Goal: Transaction & Acquisition: Purchase product/service

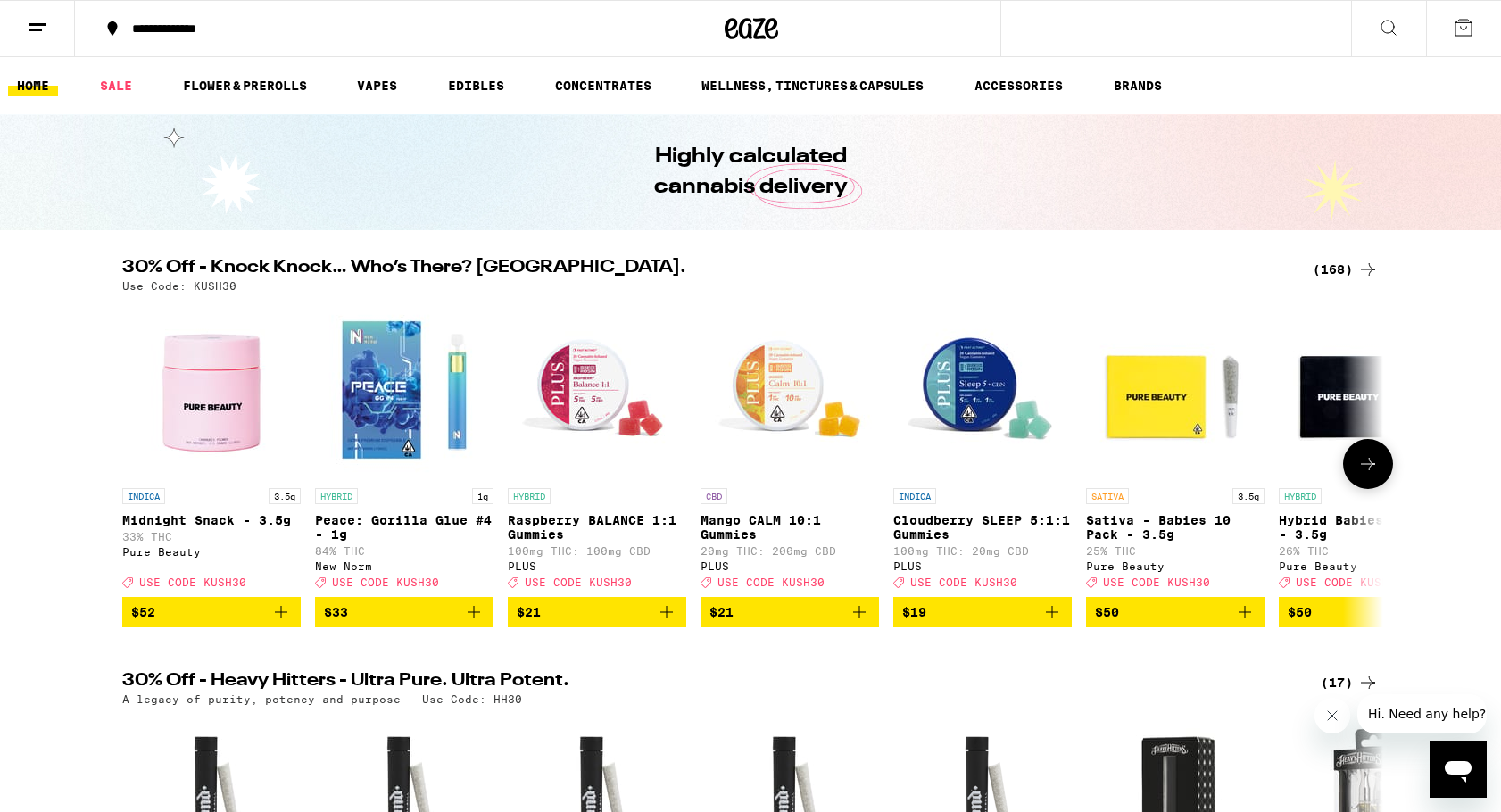
click at [1381, 477] on button at bounding box center [1367, 463] width 50 height 50
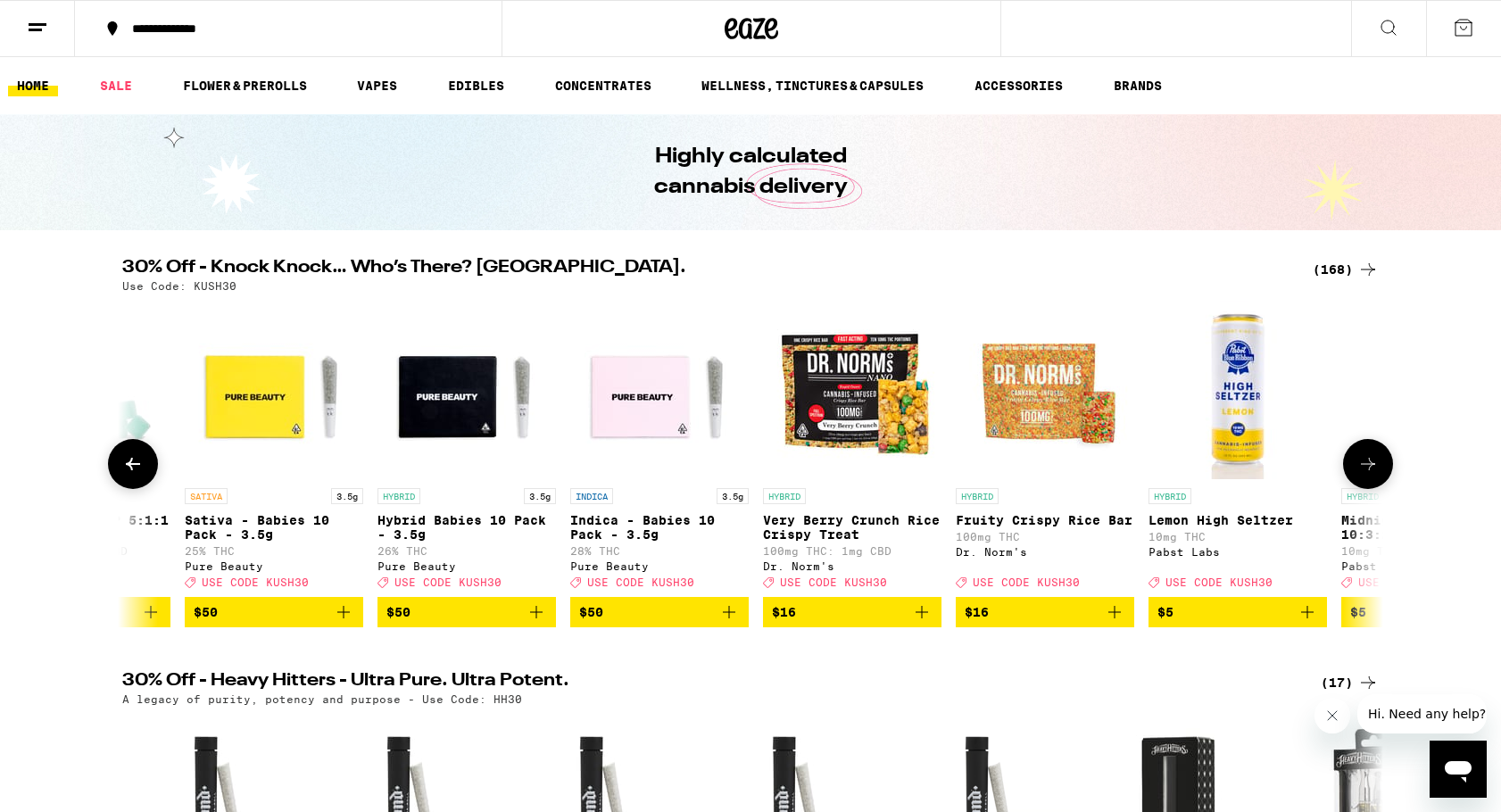
scroll to position [0, 1062]
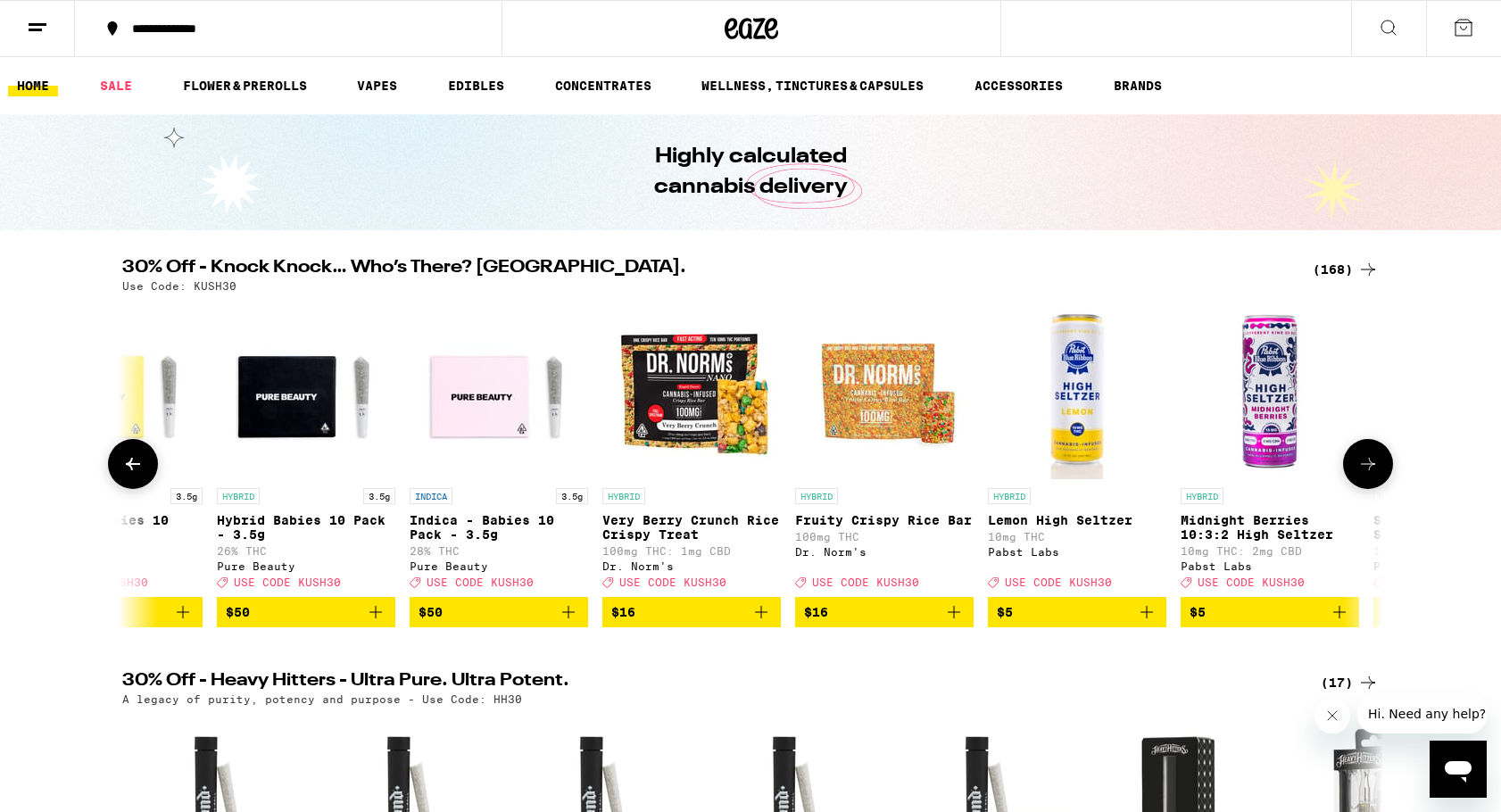
click at [1381, 477] on button at bounding box center [1367, 463] width 50 height 50
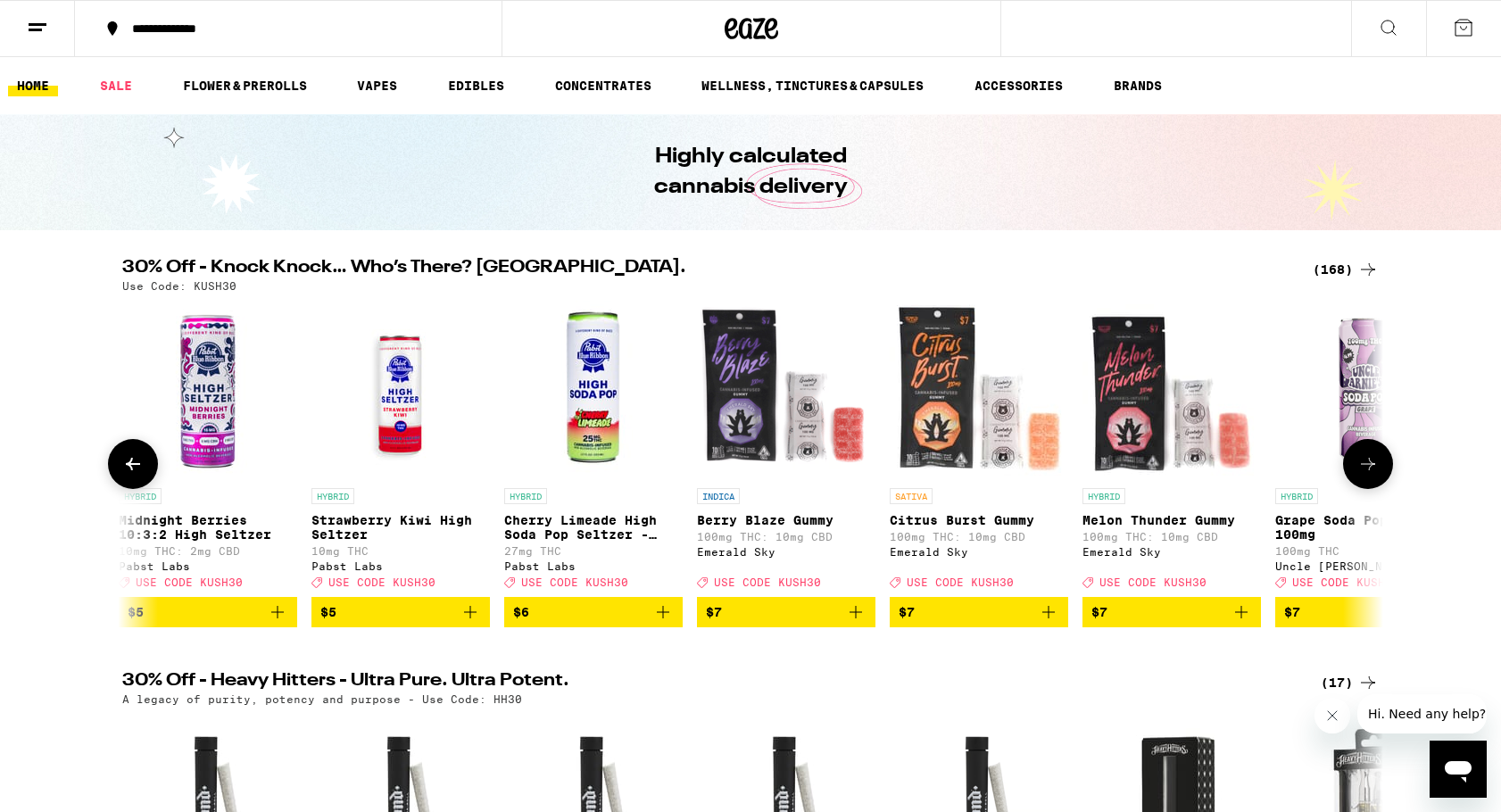
click at [1381, 477] on button at bounding box center [1367, 463] width 50 height 50
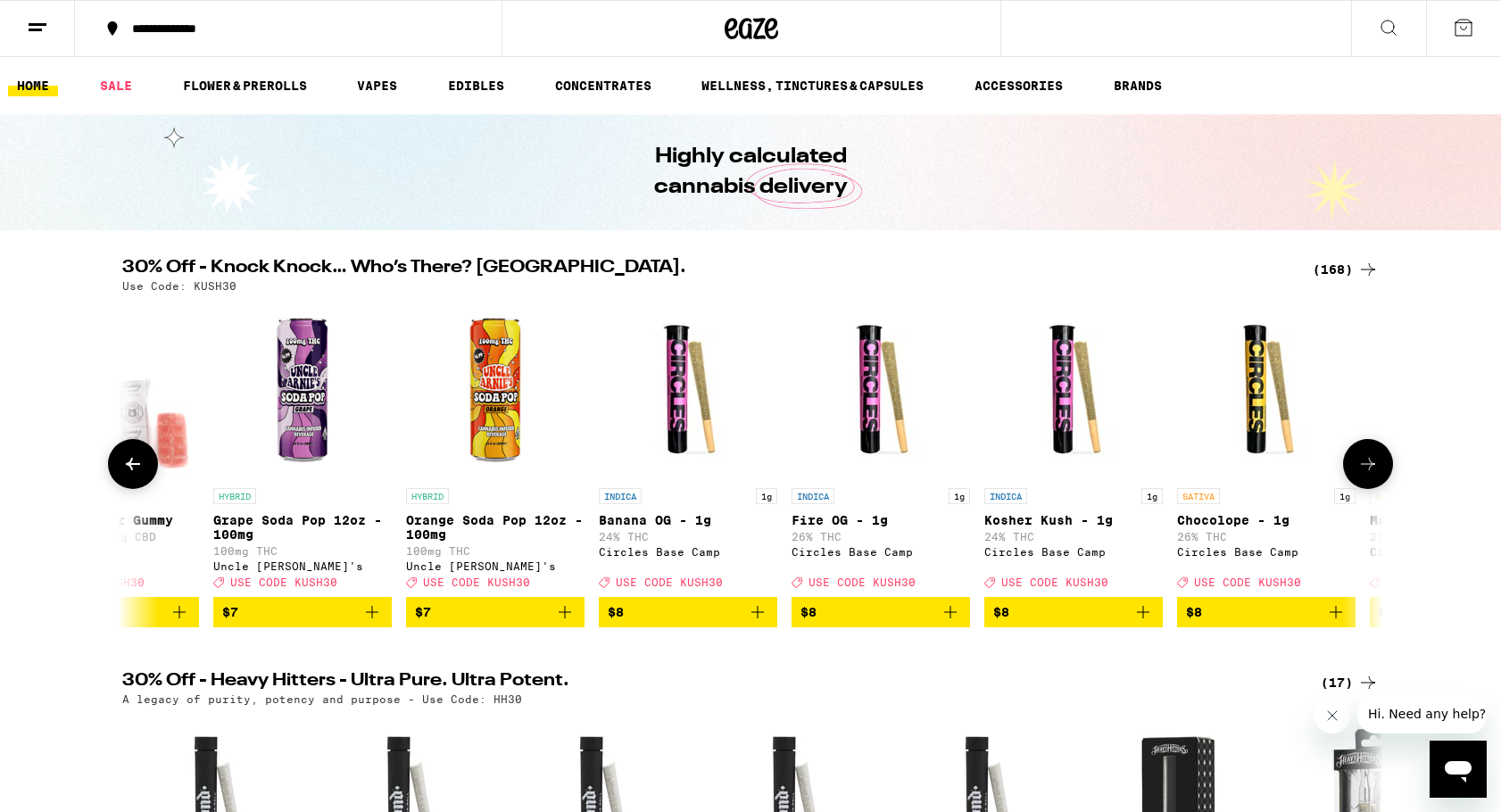
click at [1381, 477] on button at bounding box center [1367, 463] width 50 height 50
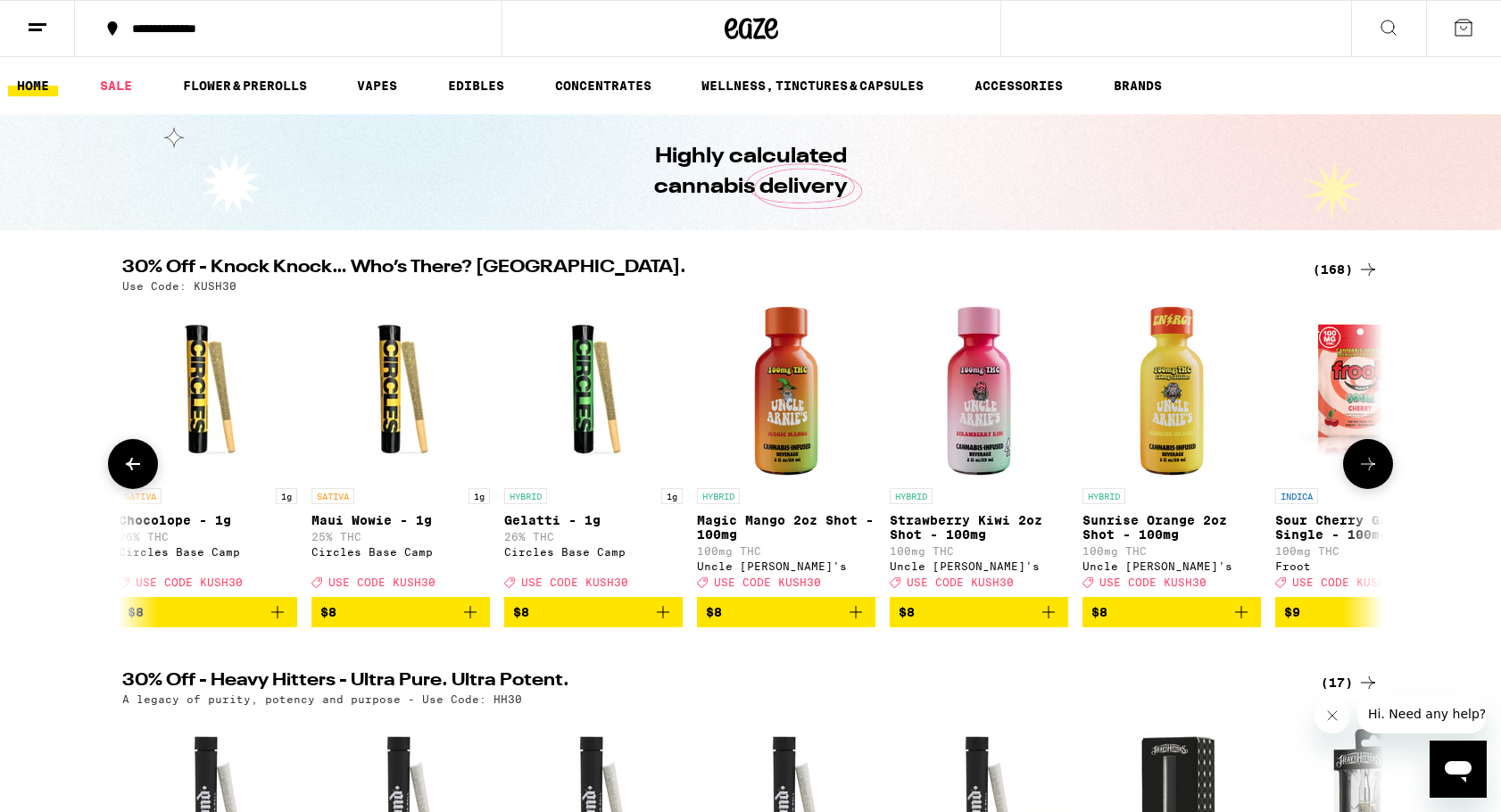
scroll to position [0, 4248]
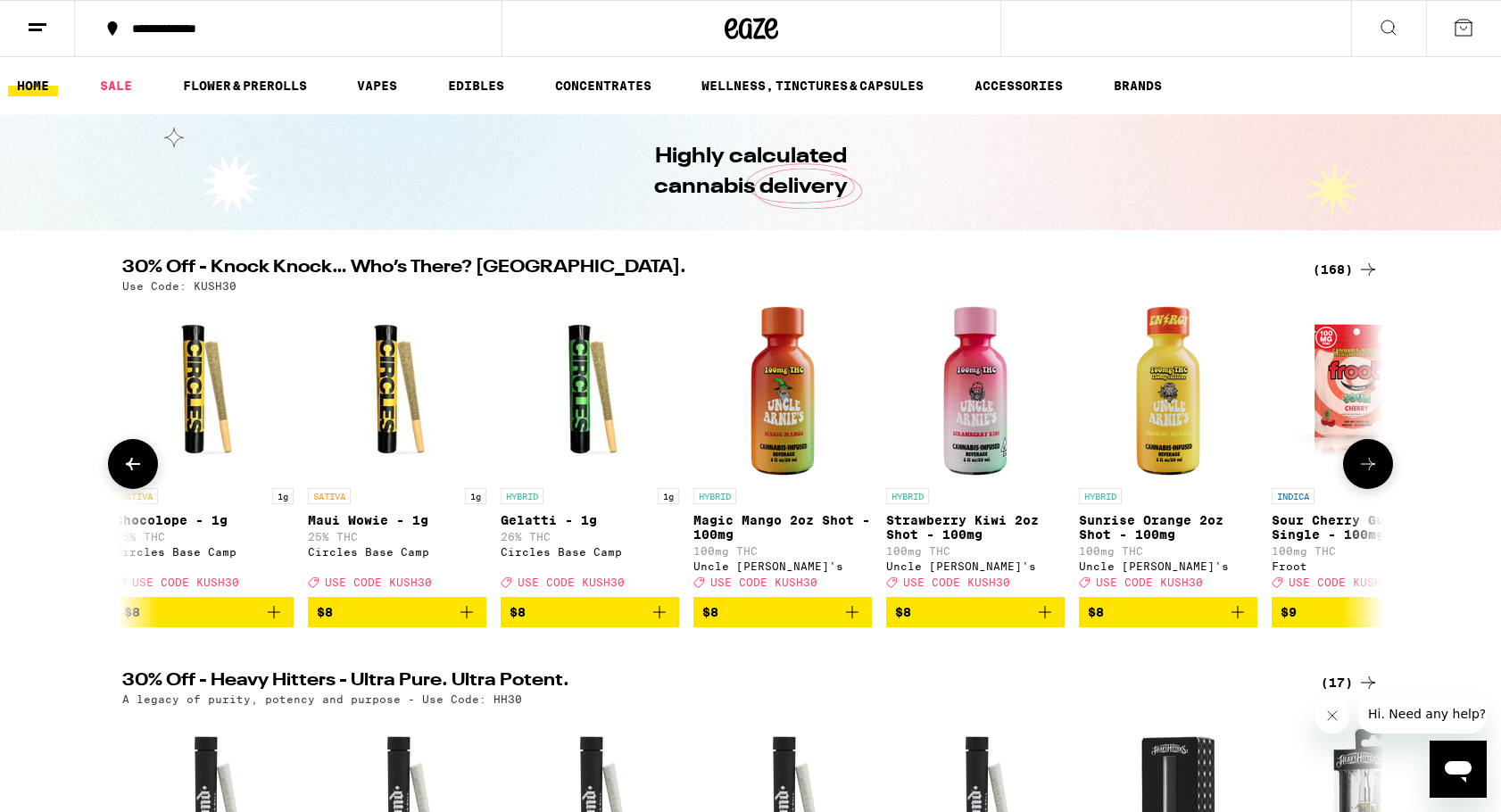
click at [1381, 477] on button at bounding box center [1367, 463] width 50 height 50
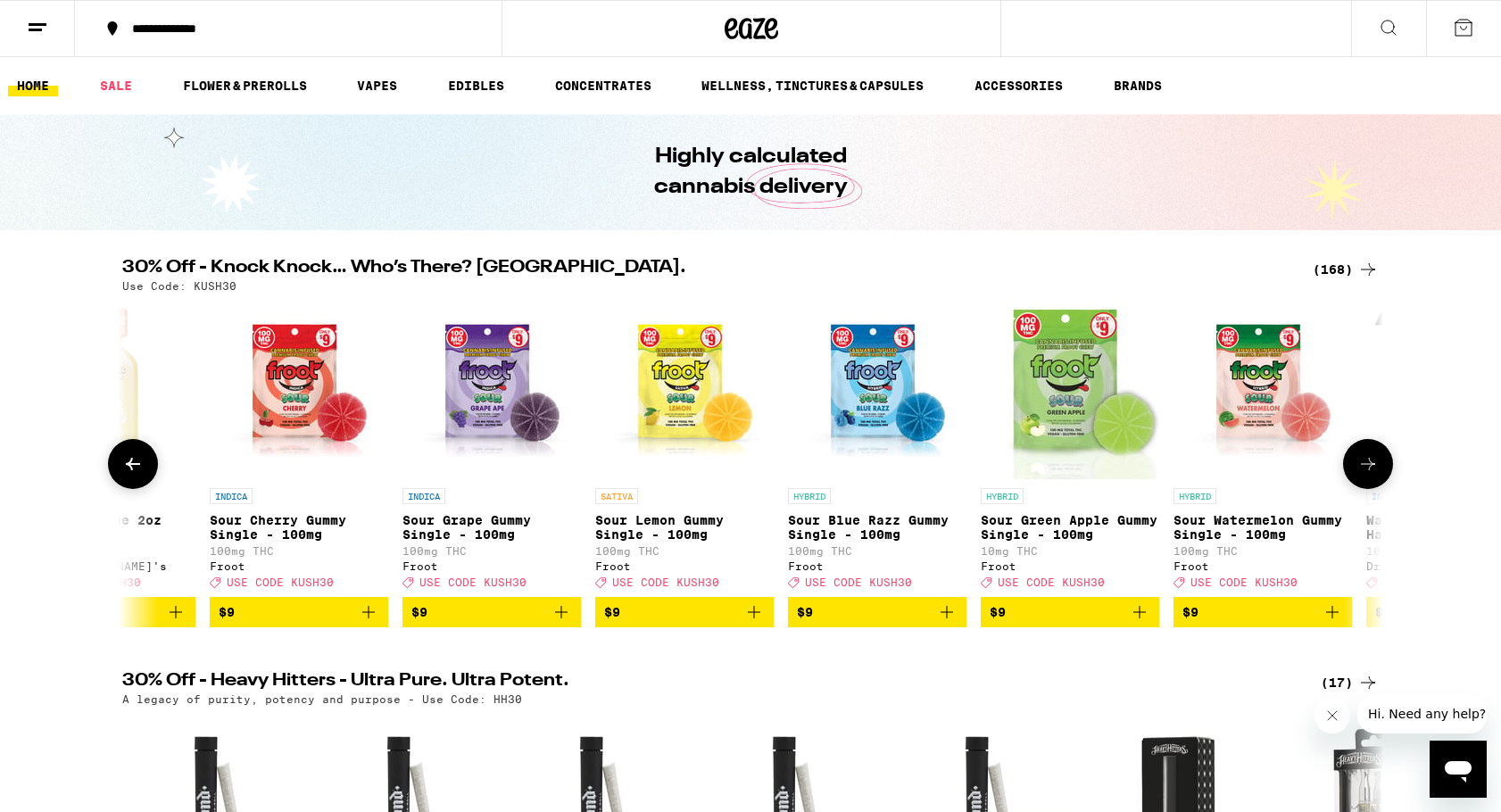
click at [1381, 477] on button at bounding box center [1367, 463] width 50 height 50
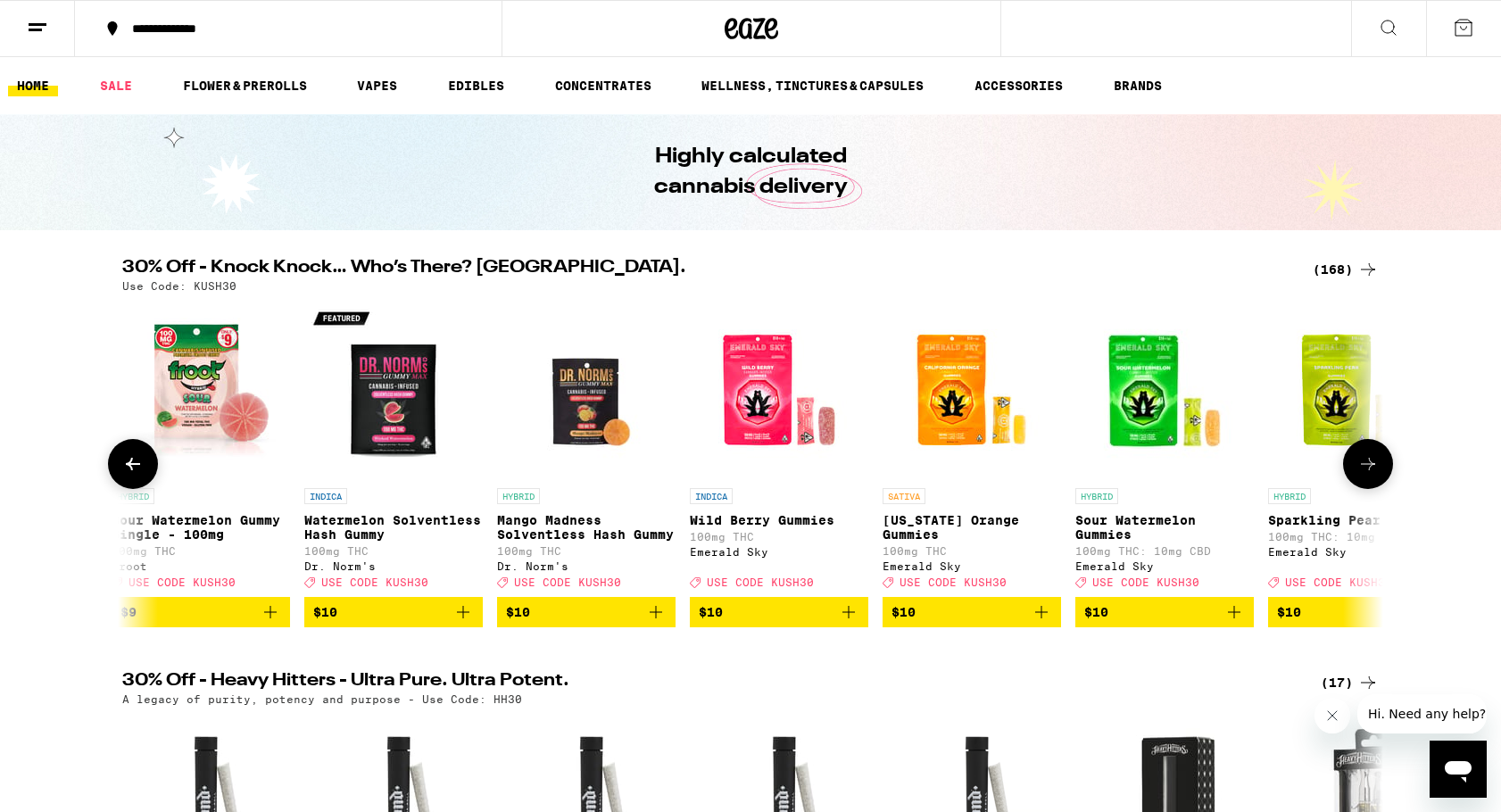
click at [1381, 477] on button at bounding box center [1367, 463] width 50 height 50
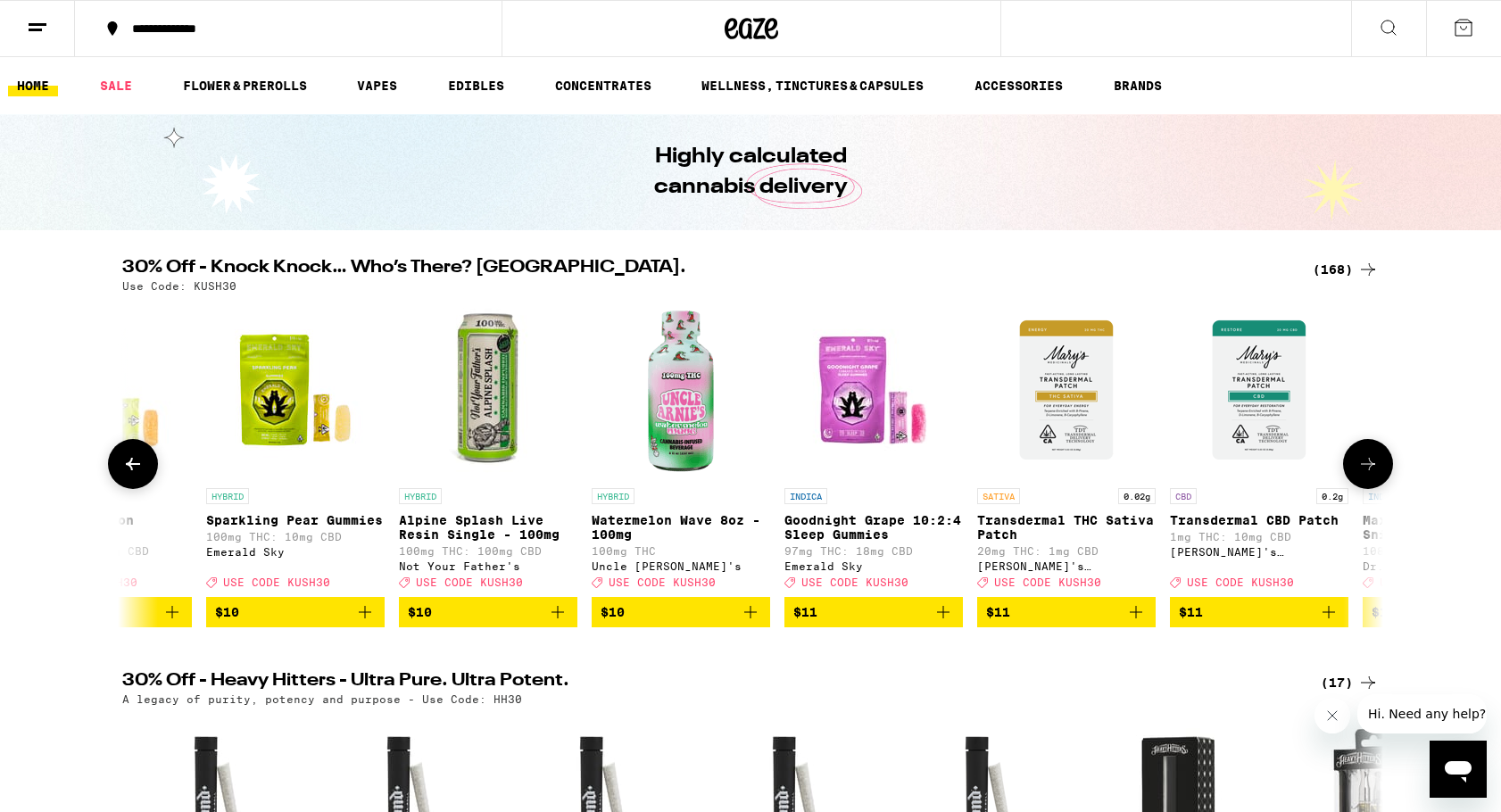
click at [1381, 477] on button at bounding box center [1367, 463] width 50 height 50
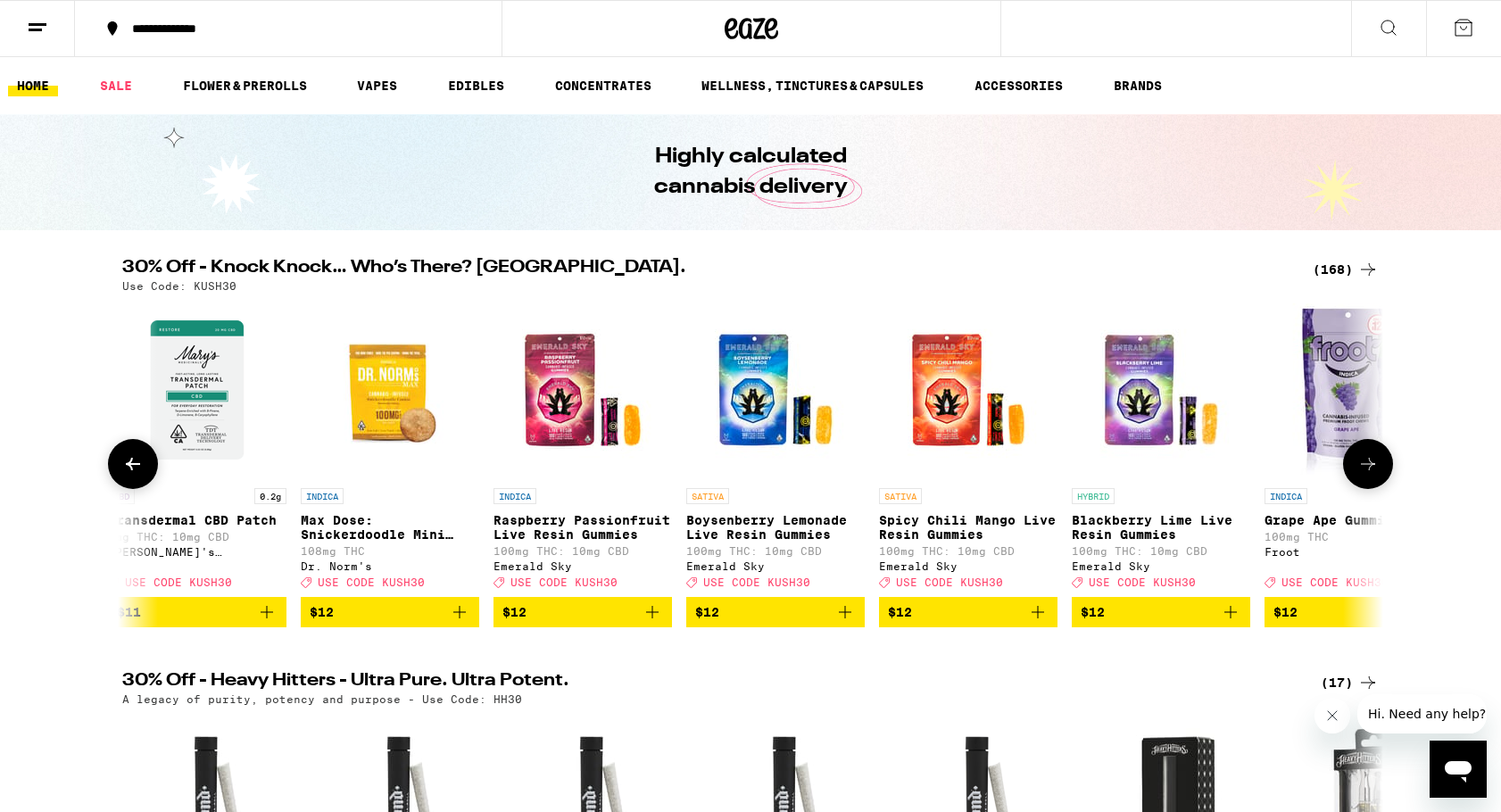
click at [1381, 477] on button at bounding box center [1367, 463] width 50 height 50
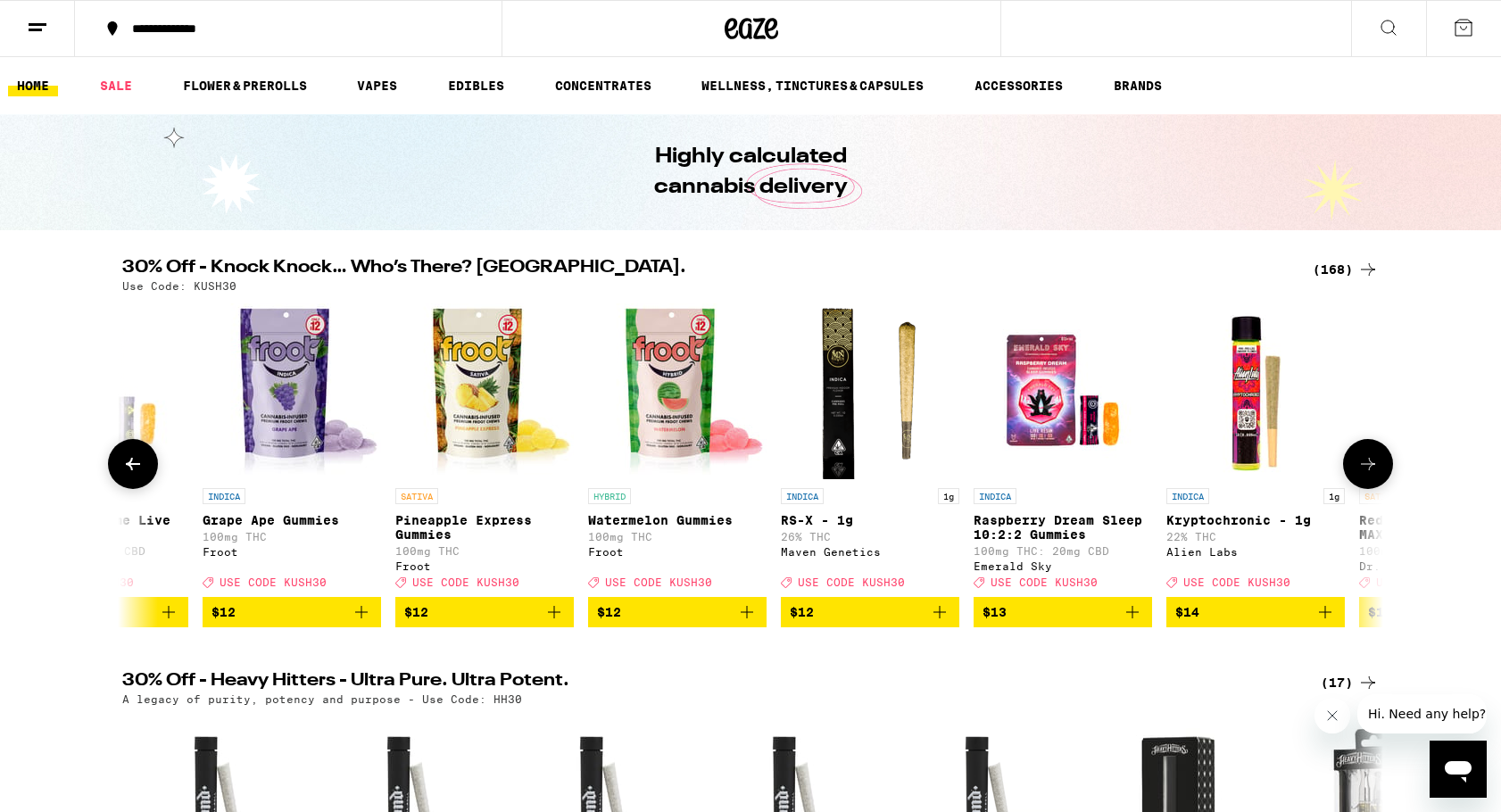
click at [1381, 477] on button at bounding box center [1367, 463] width 50 height 50
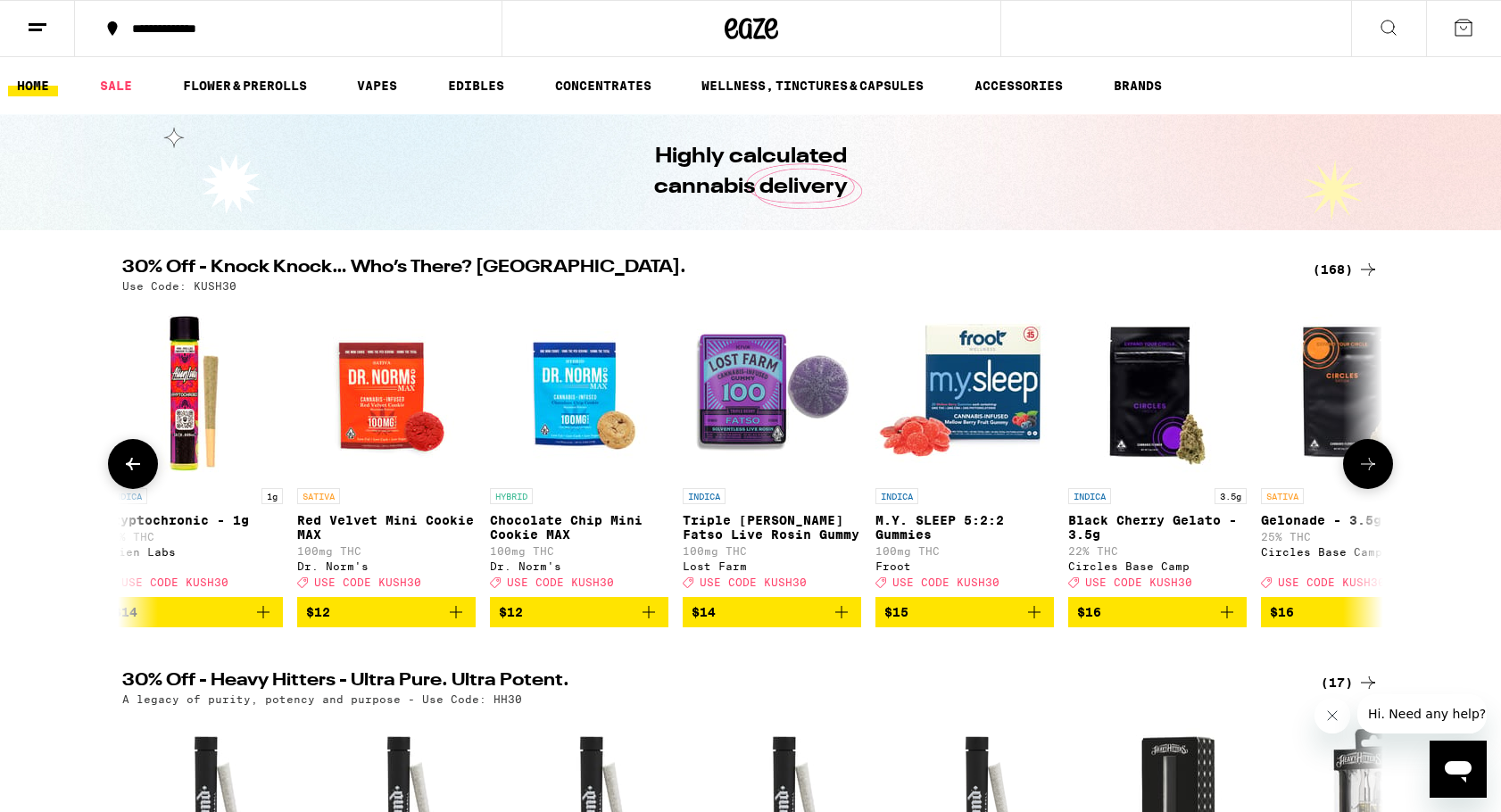
click at [133, 474] on icon at bounding box center [133, 464] width 21 height 21
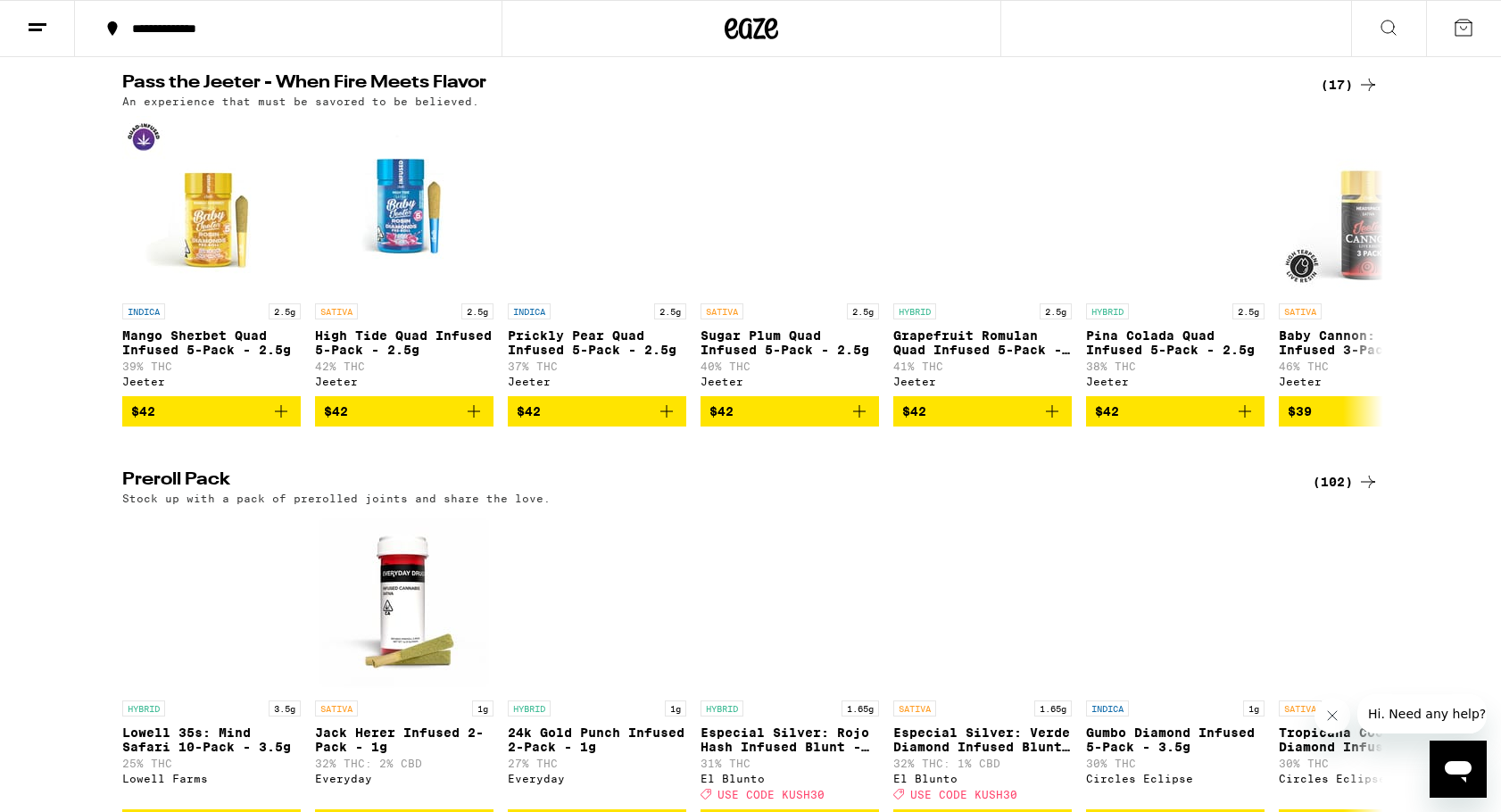
scroll to position [4838, 0]
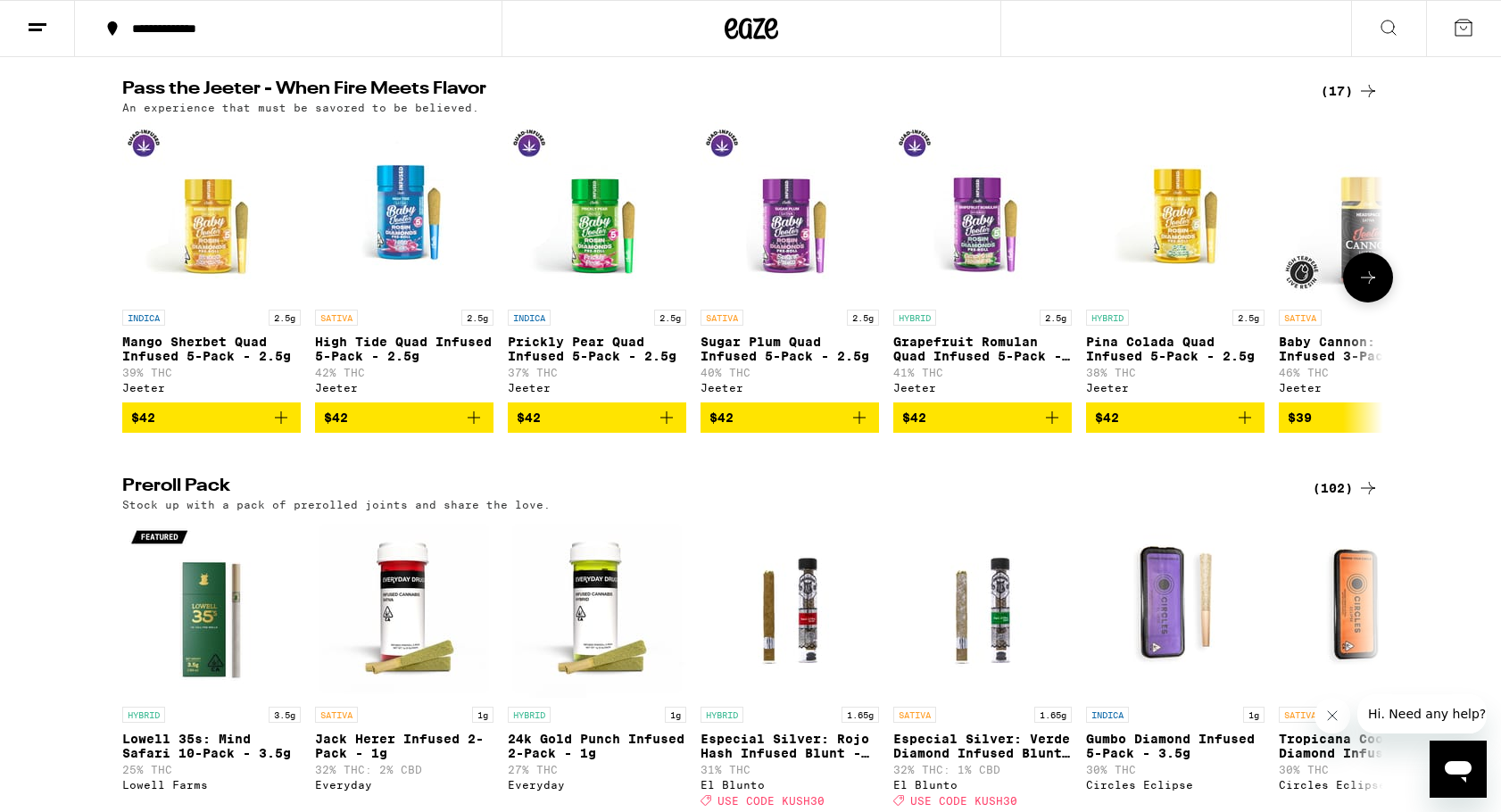
click at [1370, 289] on icon at bounding box center [1368, 278] width 21 height 21
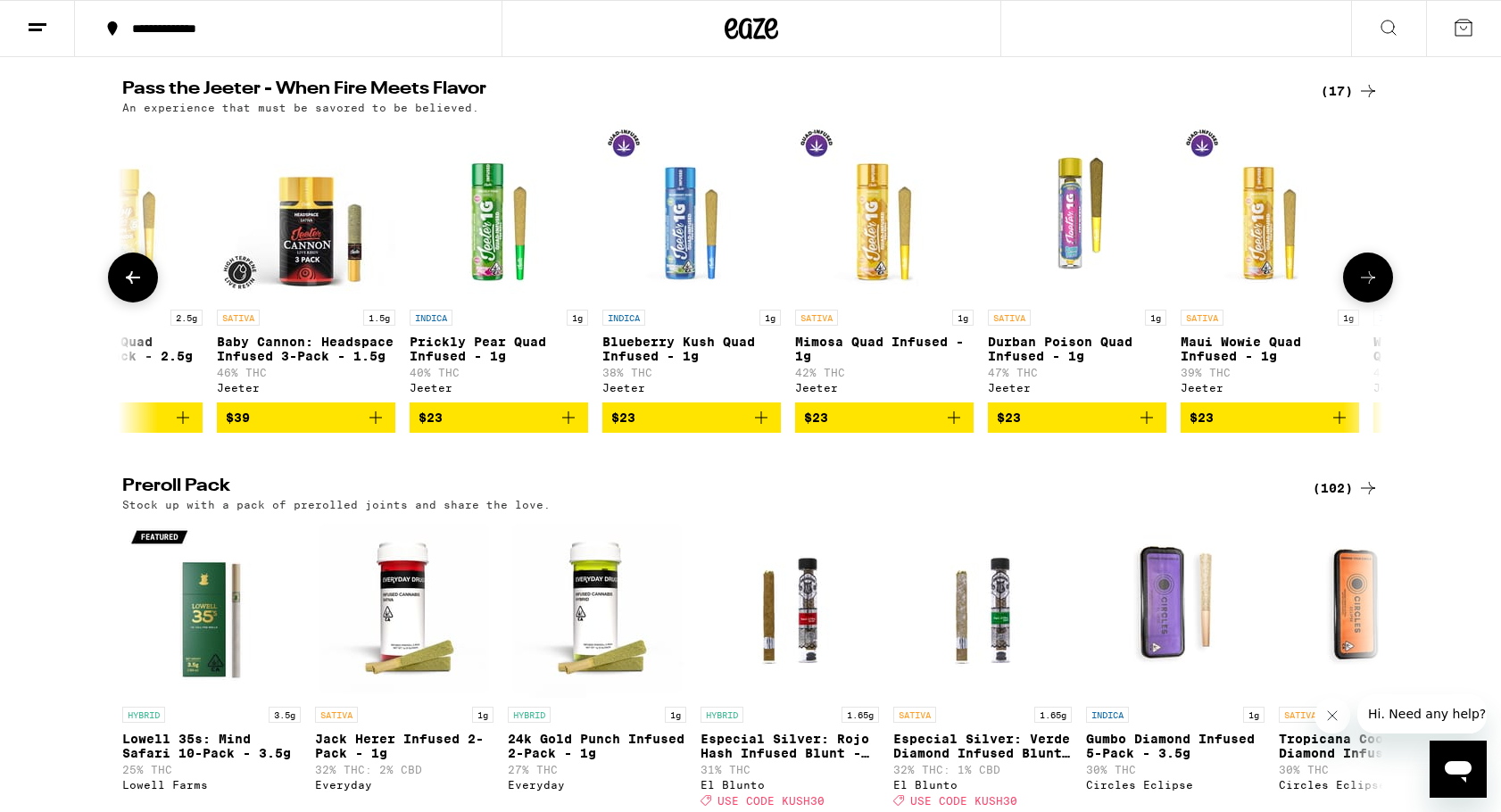
click at [1370, 289] on icon at bounding box center [1368, 278] width 21 height 21
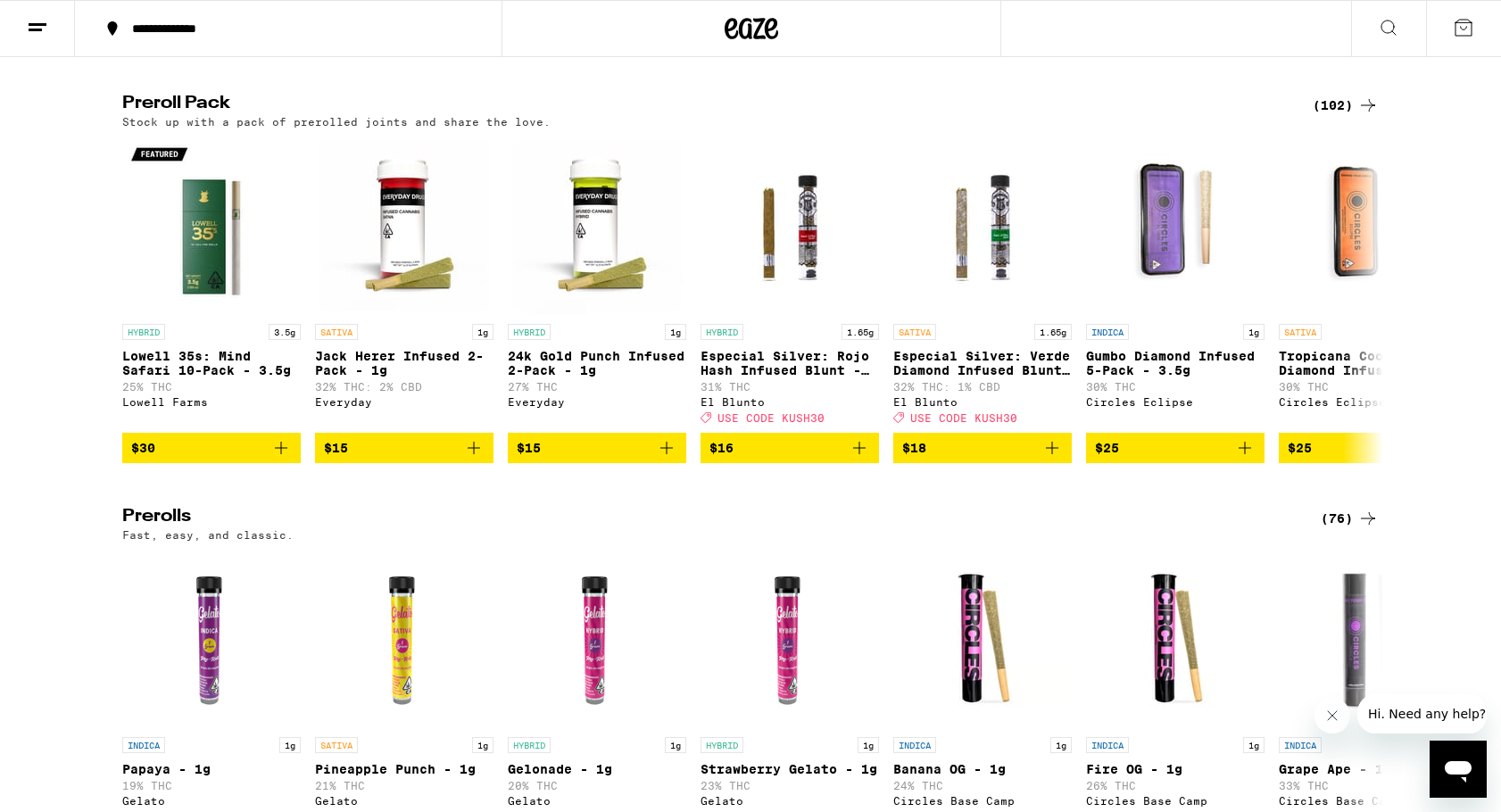
scroll to position [5232, 0]
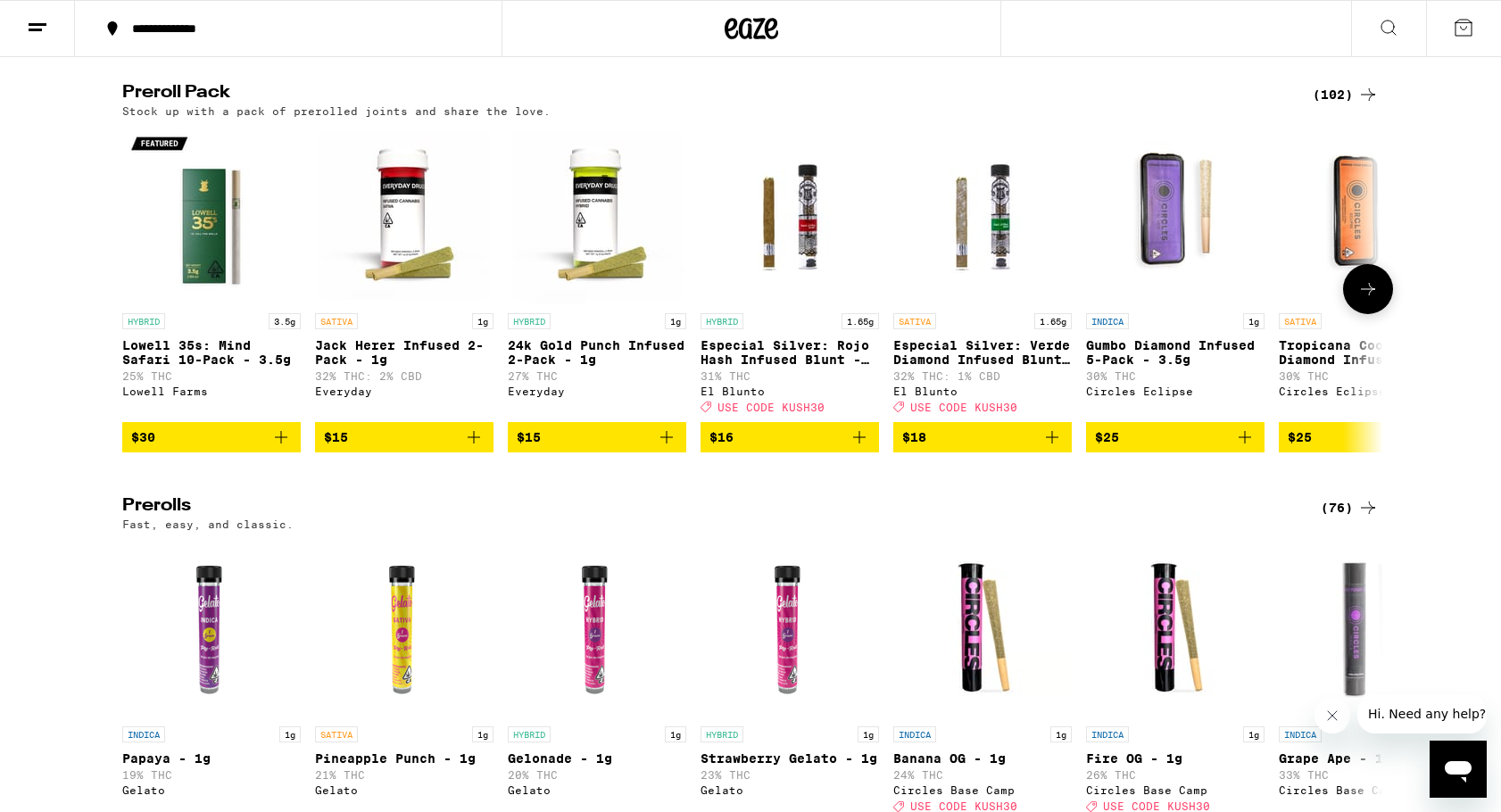
click at [1372, 295] on icon at bounding box center [1368, 289] width 15 height 13
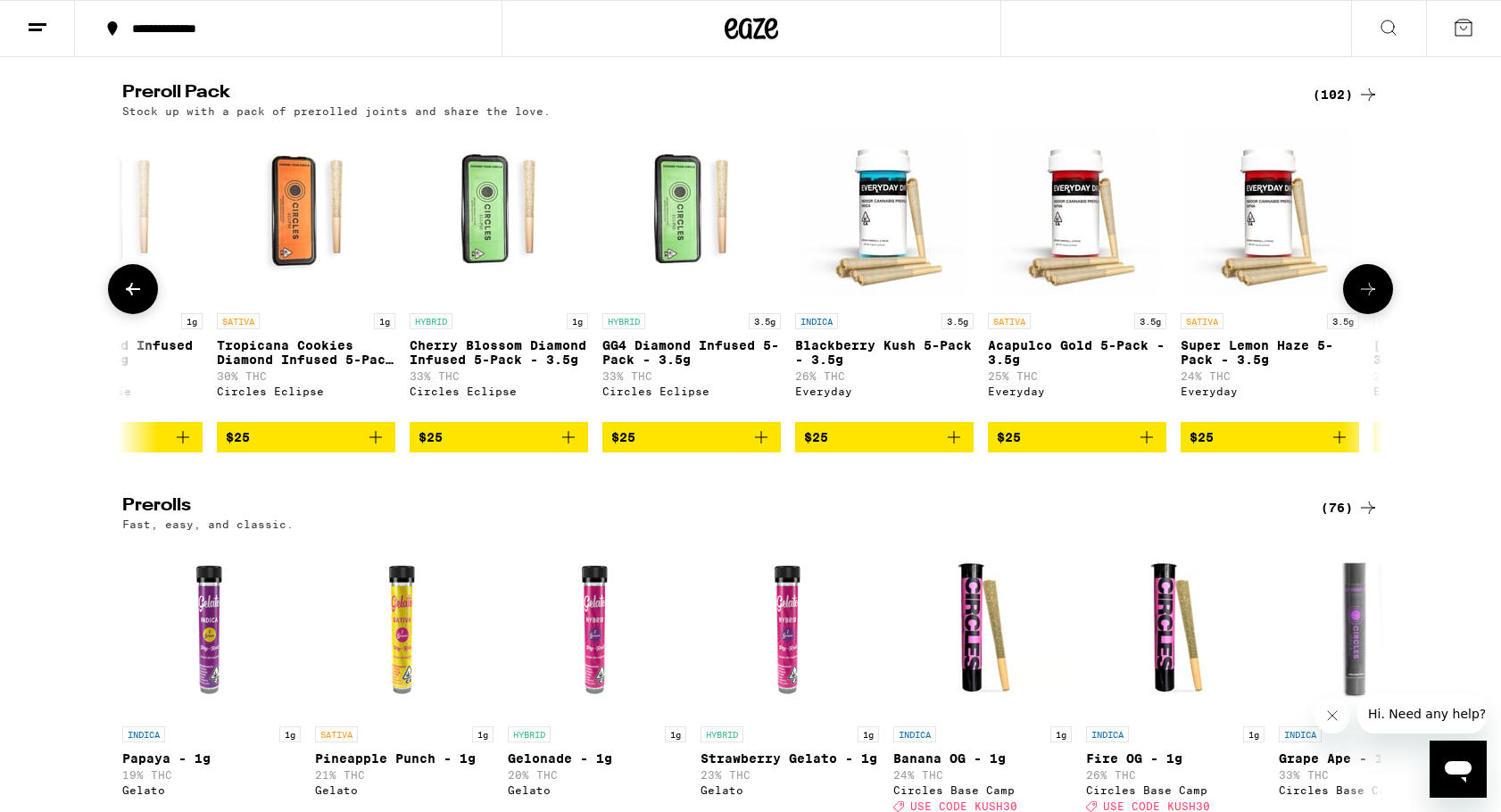
click at [1372, 295] on icon at bounding box center [1368, 289] width 15 height 13
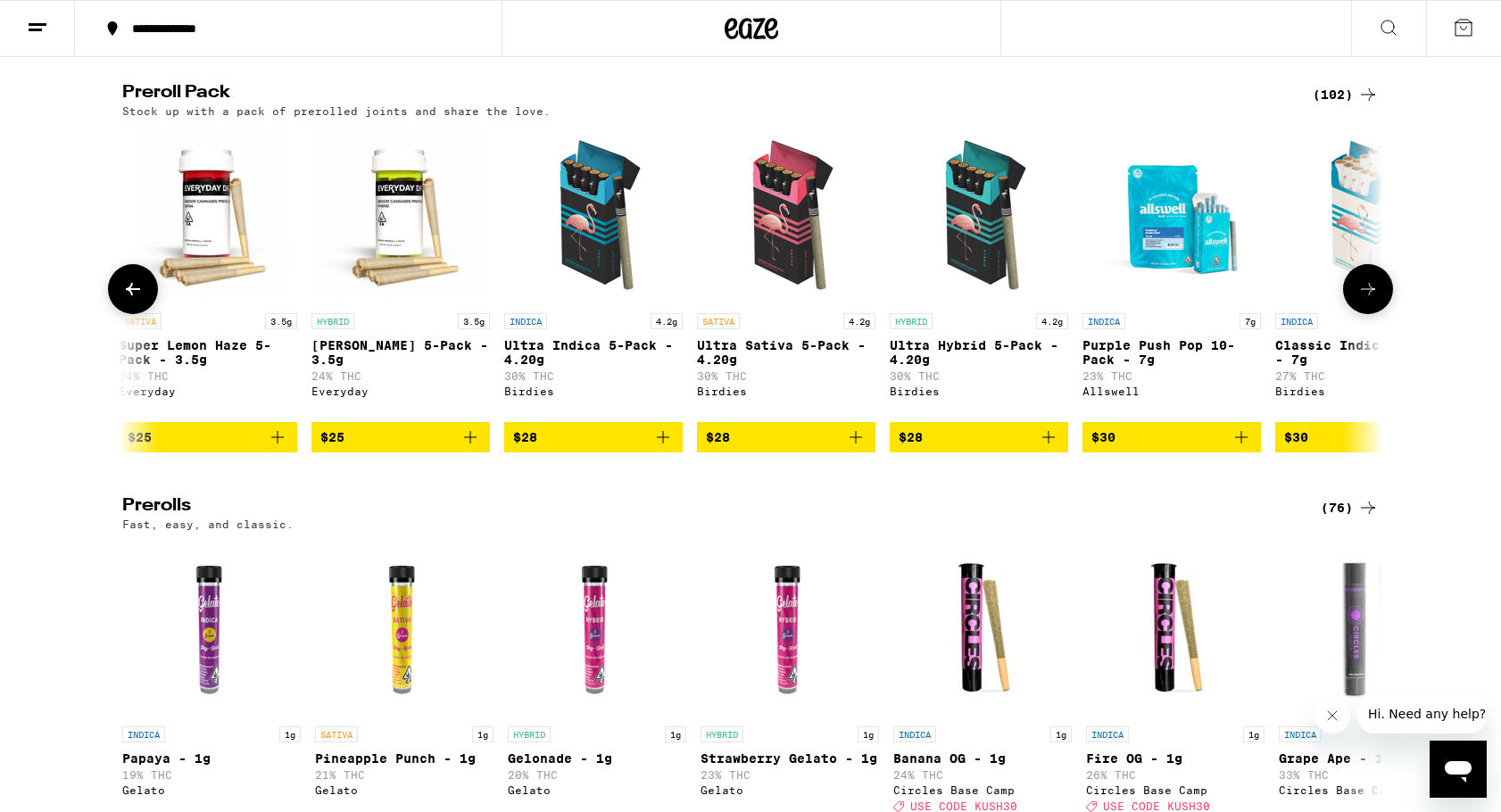
click at [1372, 295] on icon at bounding box center [1368, 289] width 15 height 13
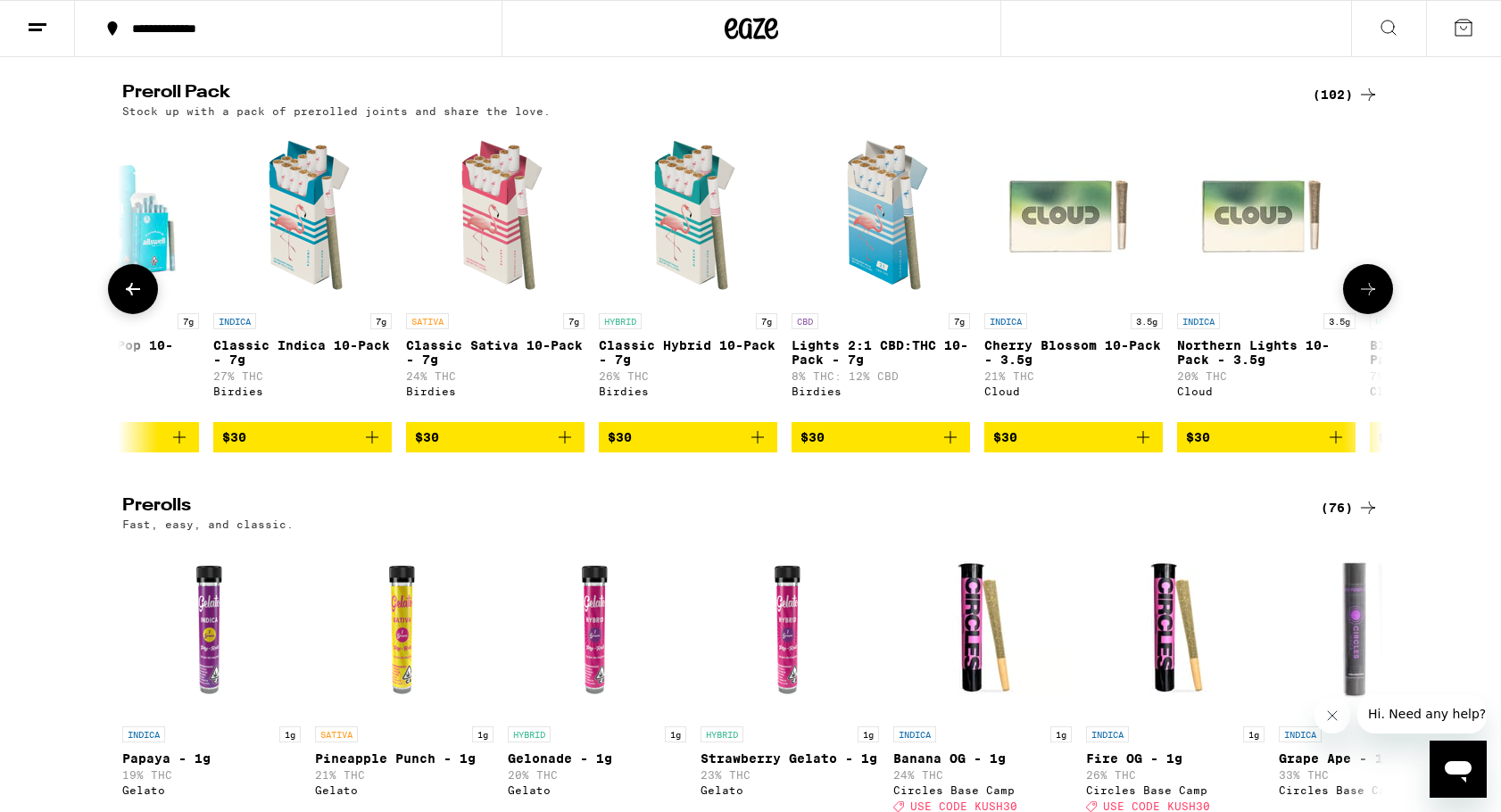
click at [1372, 295] on icon at bounding box center [1368, 289] width 15 height 13
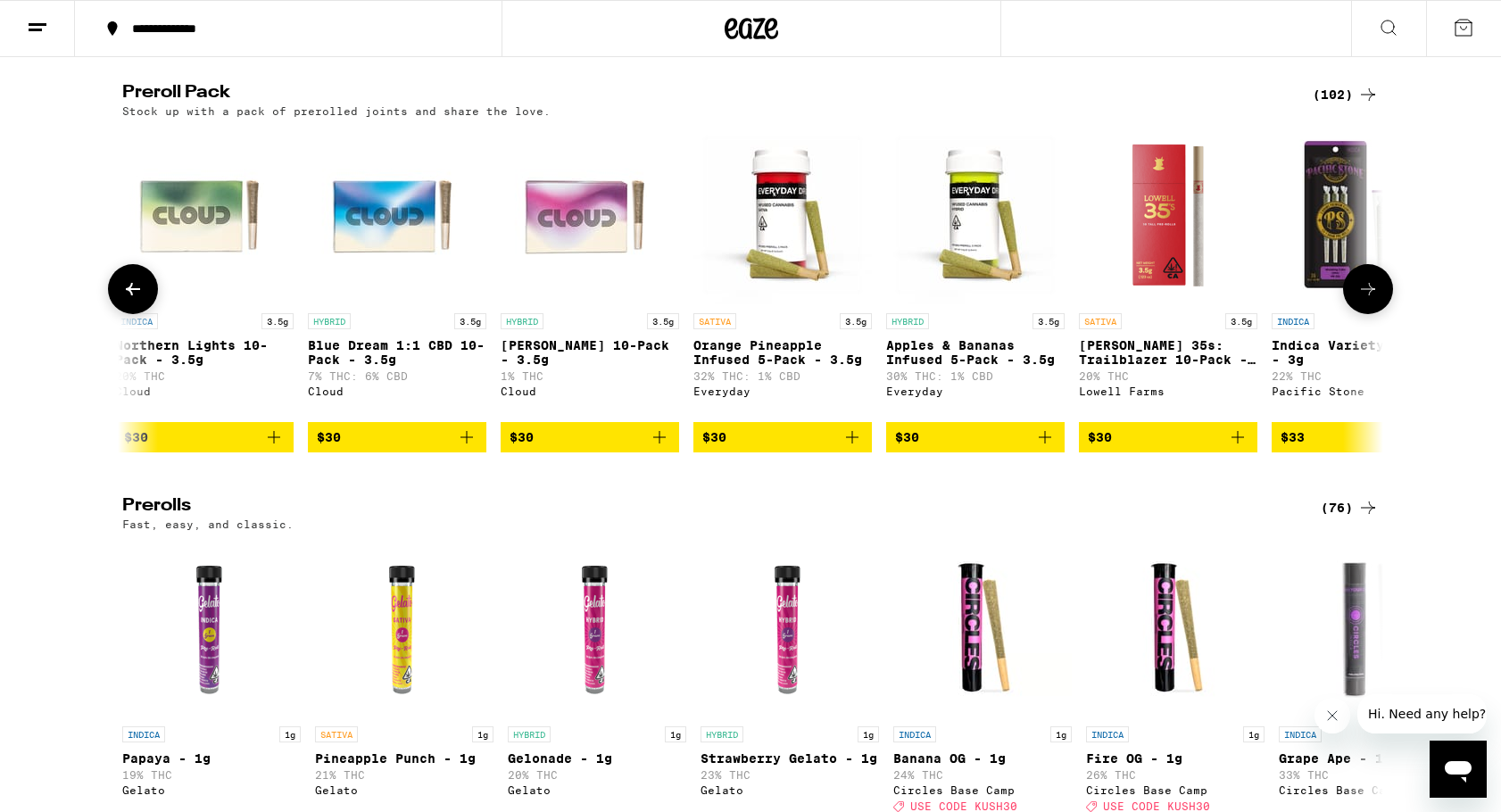
click at [1372, 295] on icon at bounding box center [1368, 289] width 15 height 13
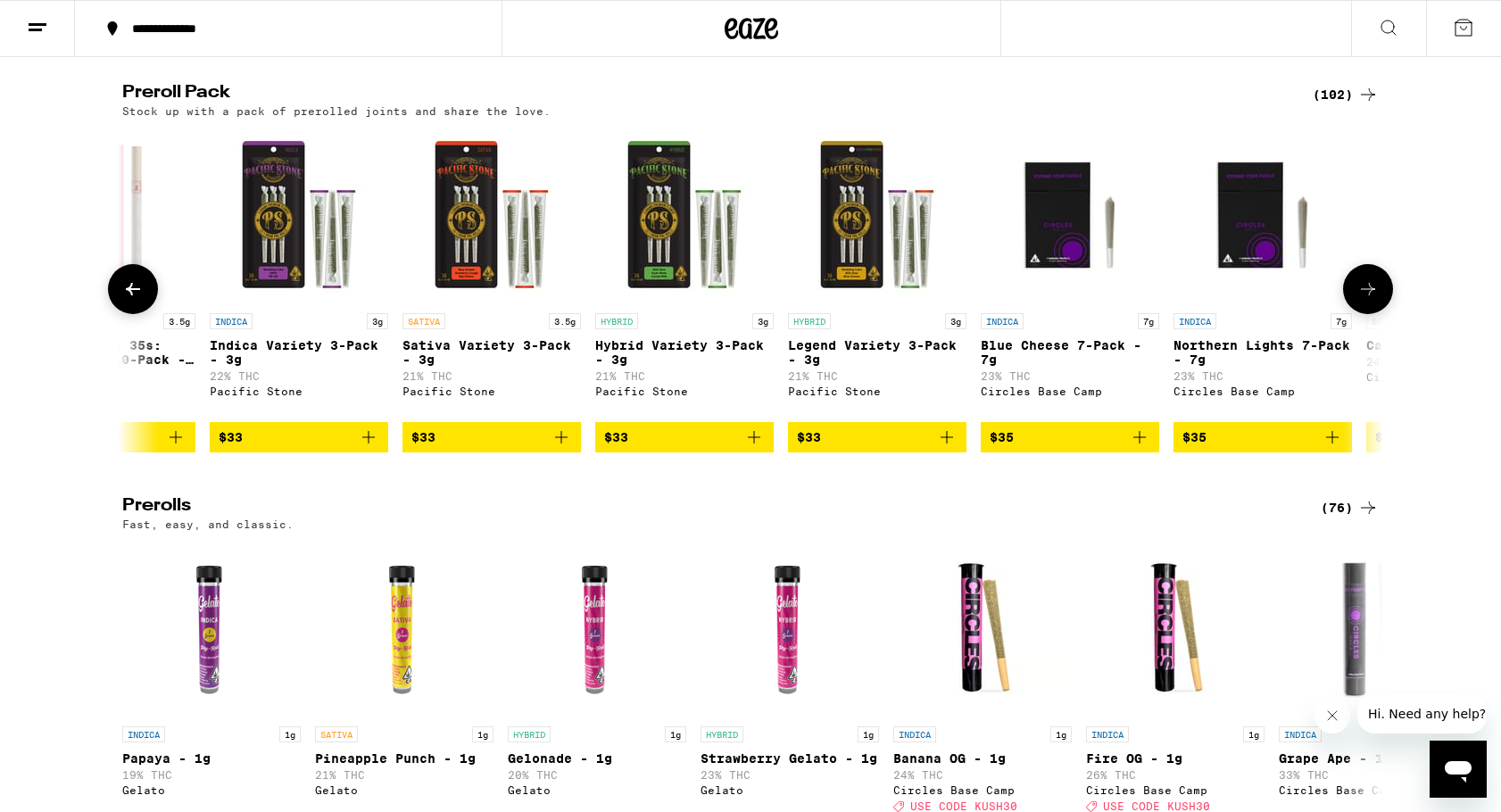
click at [1372, 295] on icon at bounding box center [1368, 289] width 15 height 13
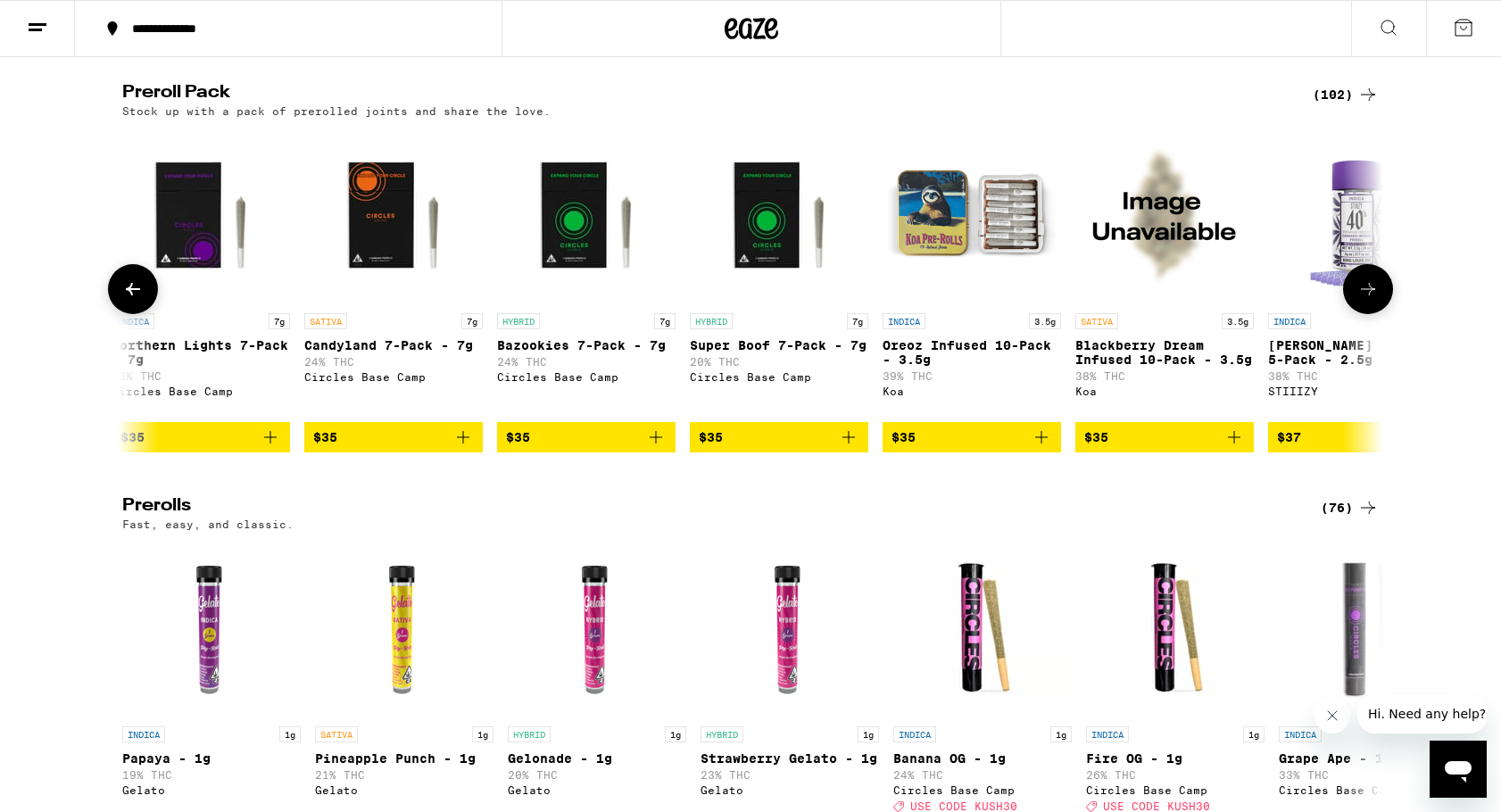
click at [1372, 295] on icon at bounding box center [1368, 289] width 15 height 13
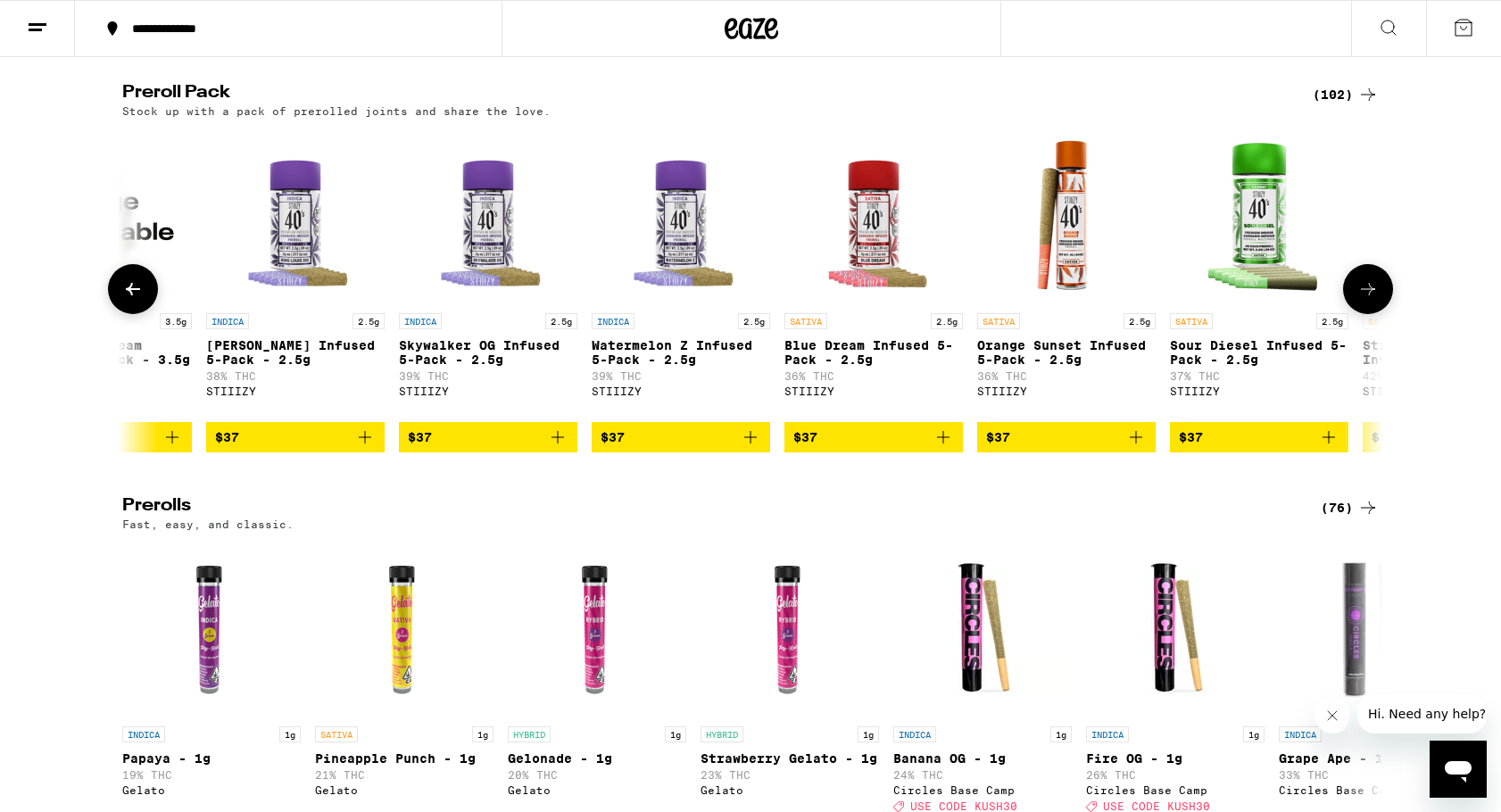
click at [1372, 295] on icon at bounding box center [1368, 289] width 15 height 13
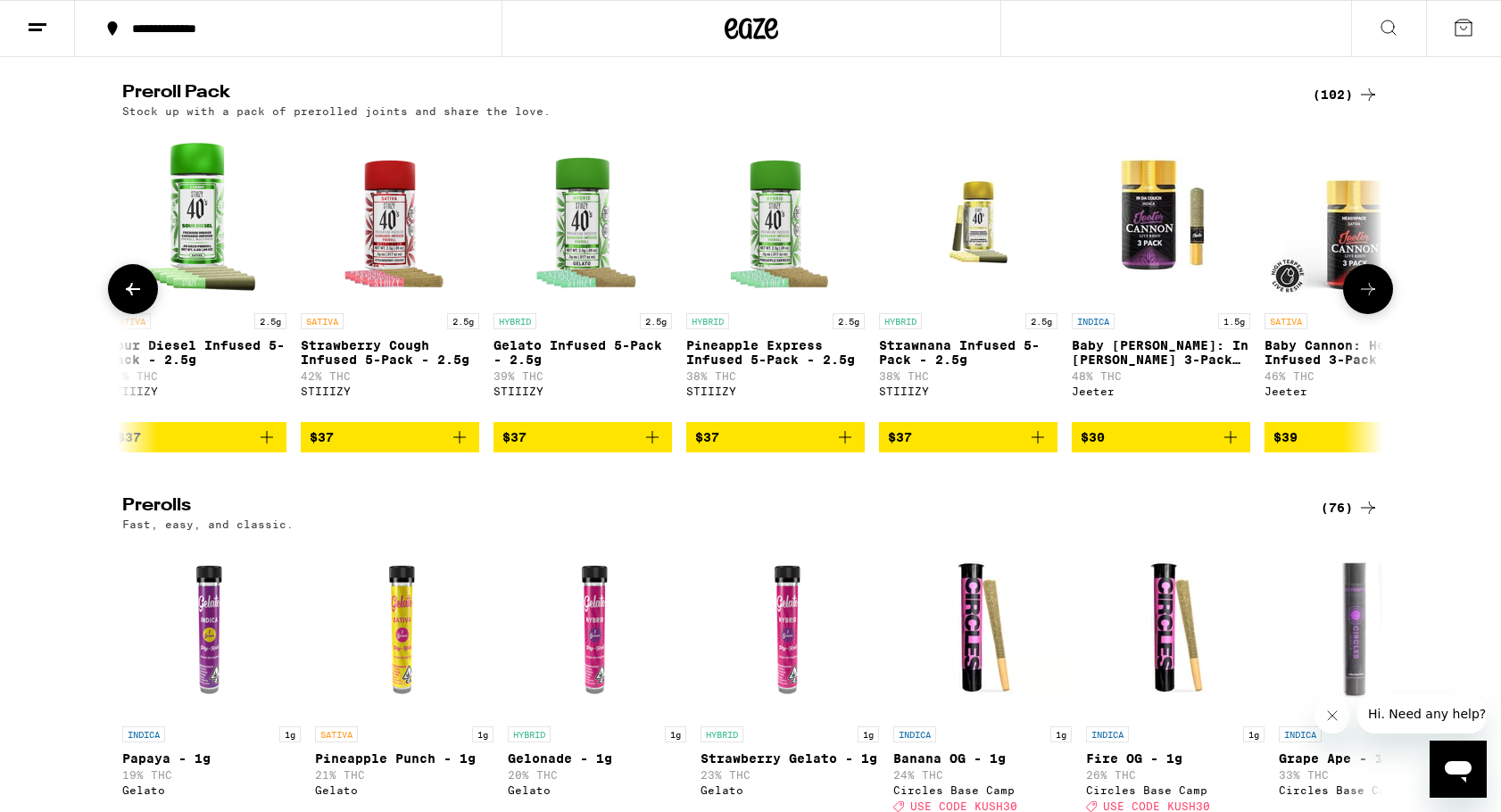
click at [1372, 295] on icon at bounding box center [1368, 289] width 15 height 13
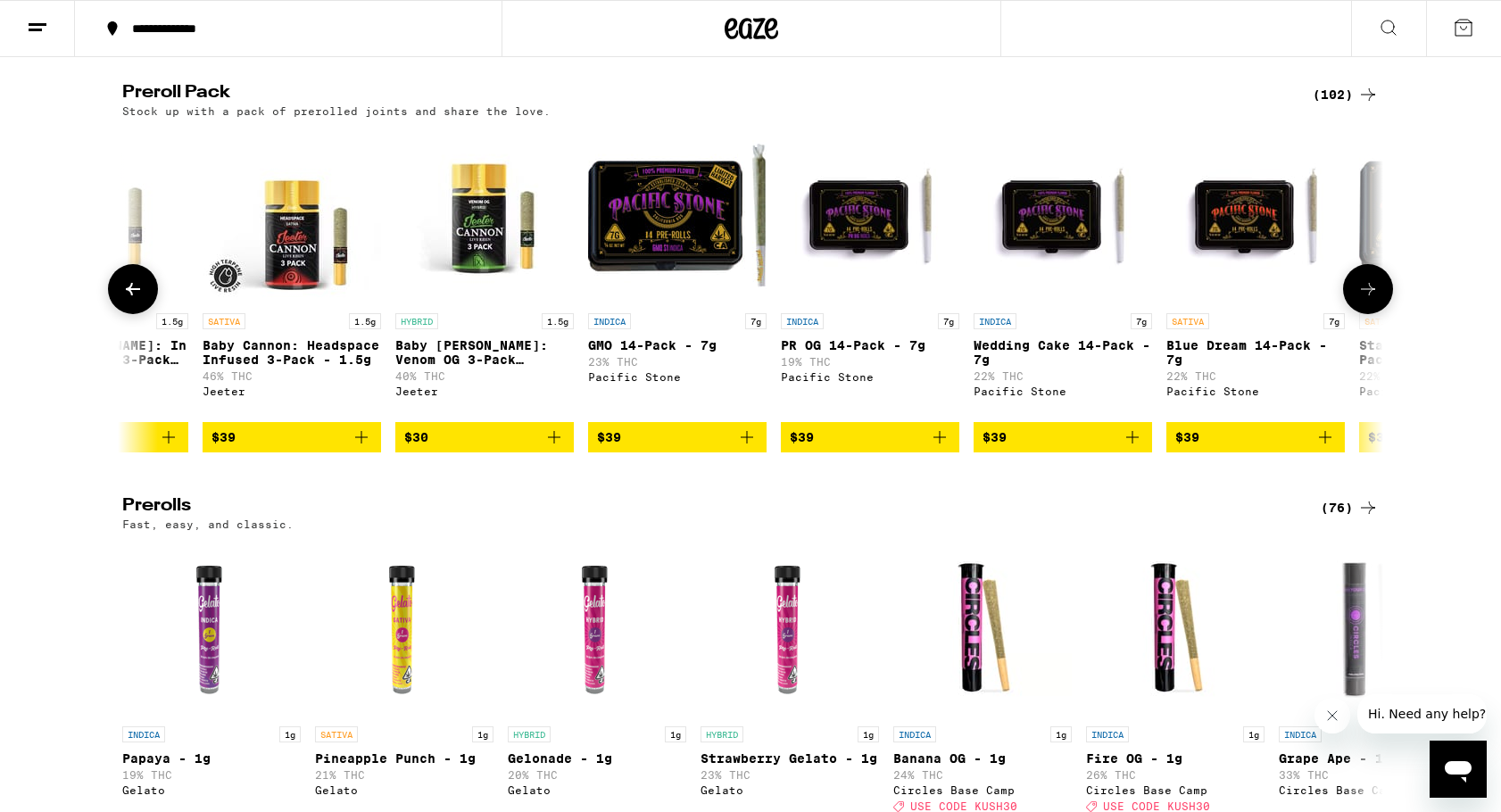
click at [1372, 295] on icon at bounding box center [1368, 289] width 15 height 13
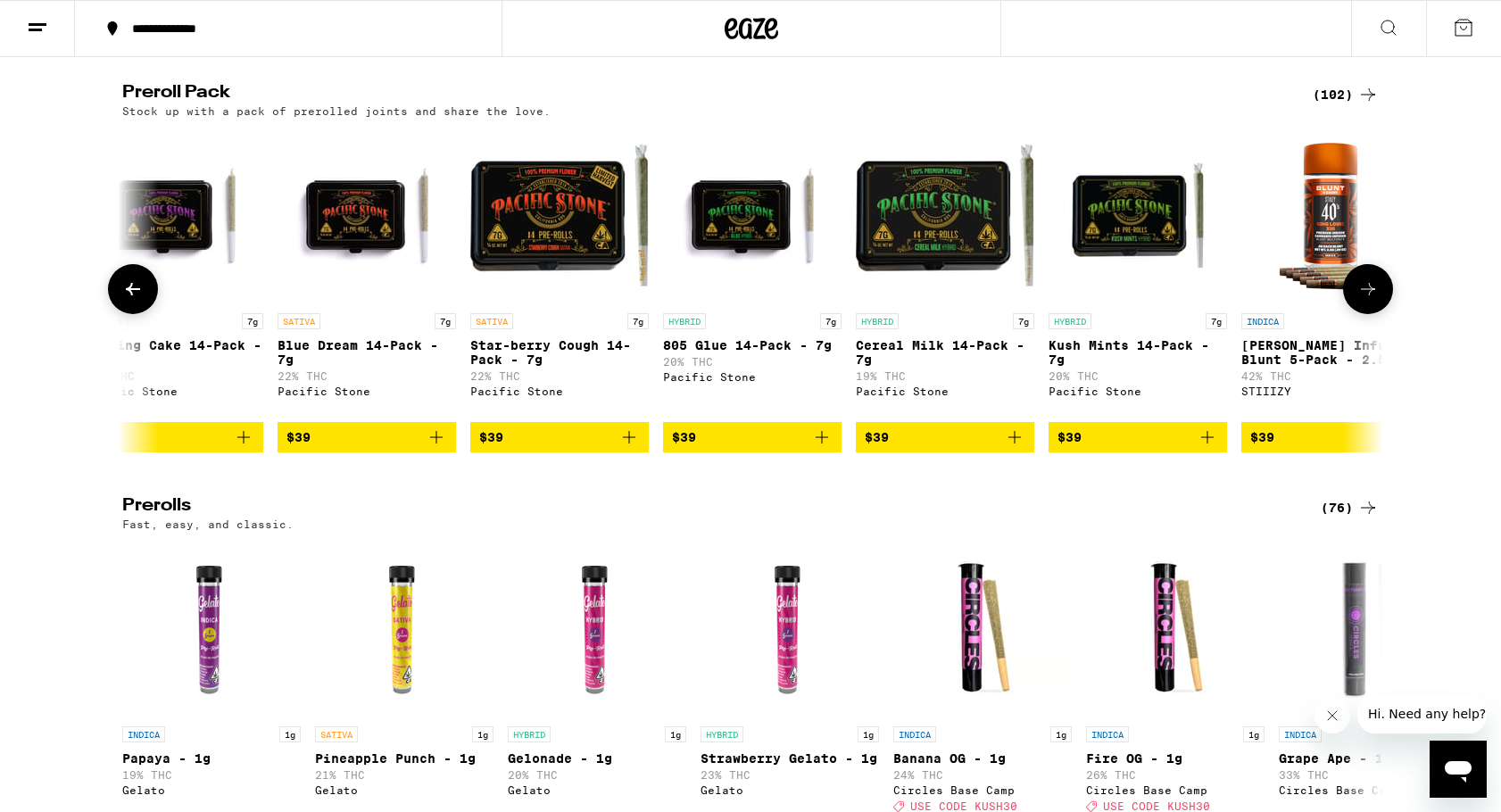
scroll to position [0, 10621]
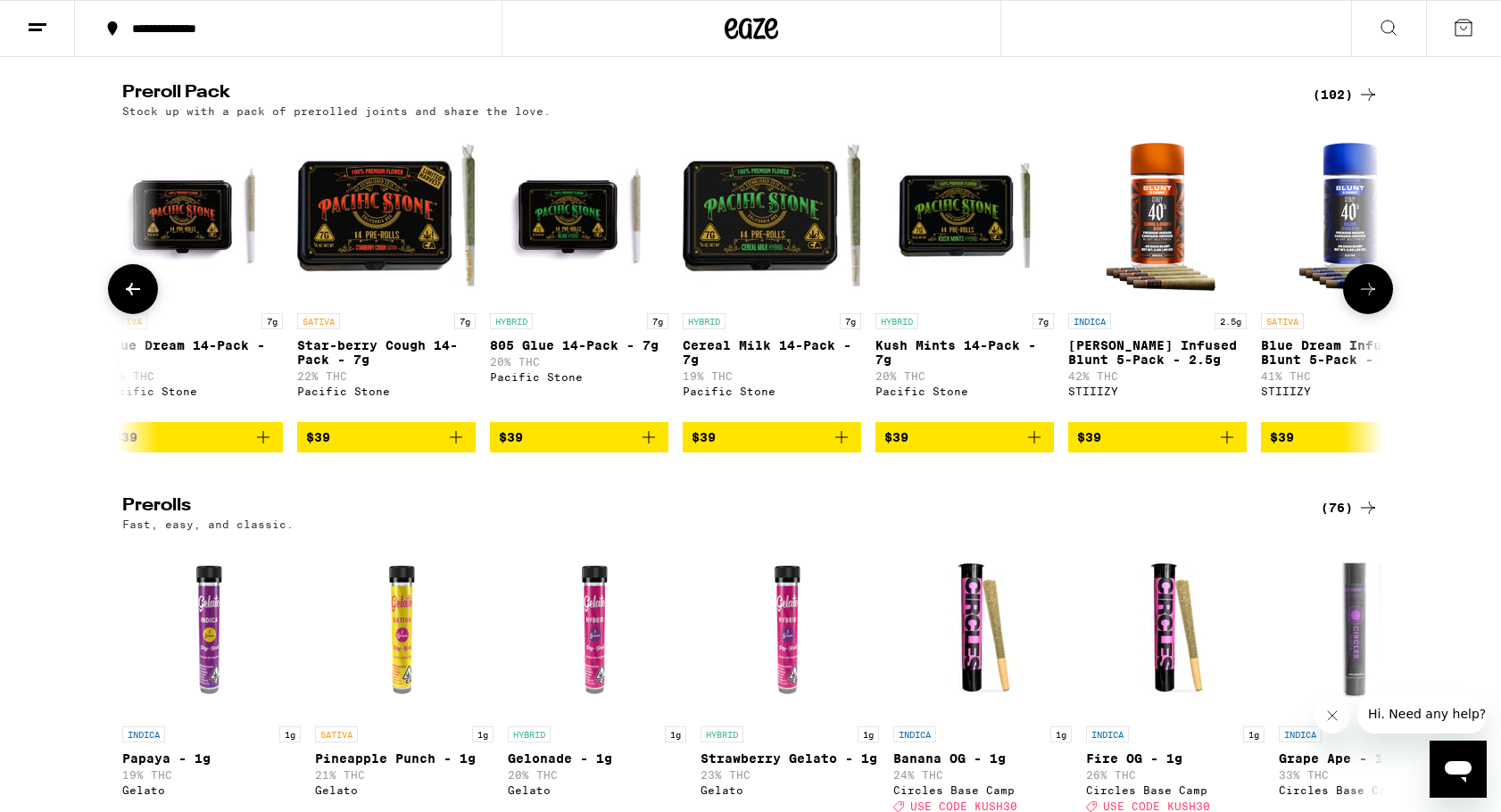
click at [1372, 295] on icon at bounding box center [1368, 289] width 15 height 13
